Goal: Information Seeking & Learning: Learn about a topic

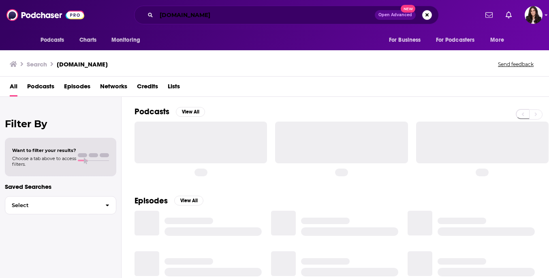
click at [190, 11] on input "[DOMAIN_NAME]" at bounding box center [265, 15] width 218 height 13
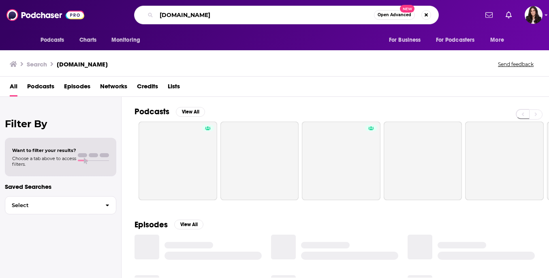
drag, startPoint x: 212, startPoint y: 14, endPoint x: 126, endPoint y: 14, distance: 86.3
click at [126, 14] on div "[DOMAIN_NAME] Open Advanced New" at bounding box center [286, 15] width 383 height 19
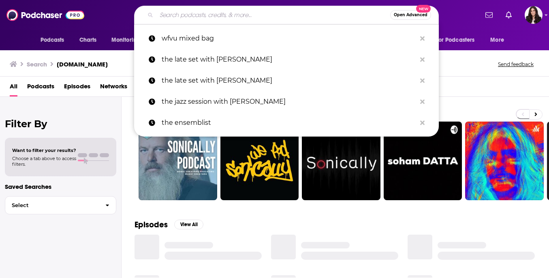
paste input "Afropop Worldwide Podcast"
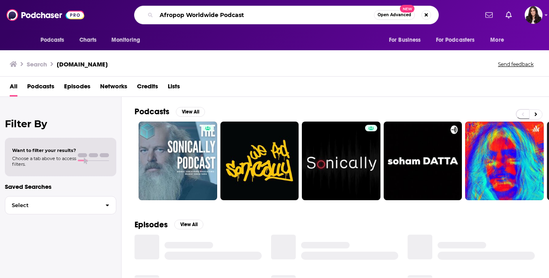
type input "Afropop Worldwide Podcast"
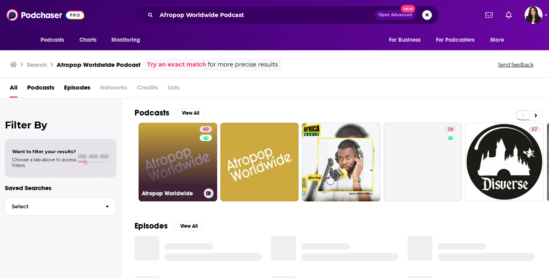
click at [162, 178] on link "60 Afropop Worldwide" at bounding box center [178, 162] width 79 height 79
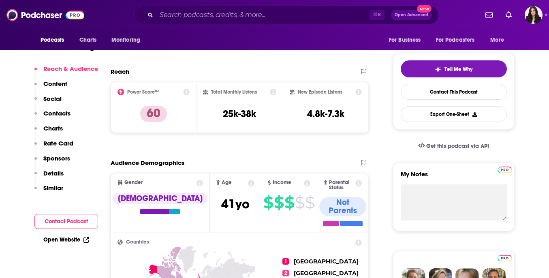
scroll to position [166, 0]
